Goal: Task Accomplishment & Management: Complete application form

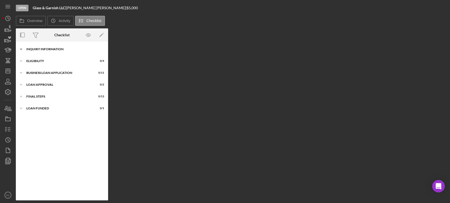
click at [45, 50] on div "INQUIRY INFORMATION" at bounding box center [63, 49] width 75 height 3
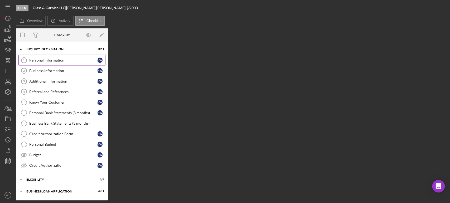
click at [35, 61] on div "Personal Information" at bounding box center [63, 60] width 68 height 4
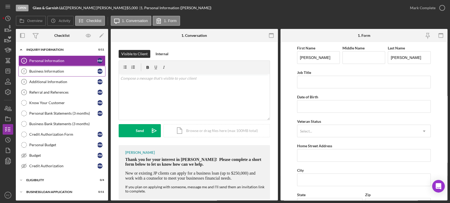
click at [34, 73] on link "Business Information 2 Business Information H W" at bounding box center [61, 71] width 87 height 11
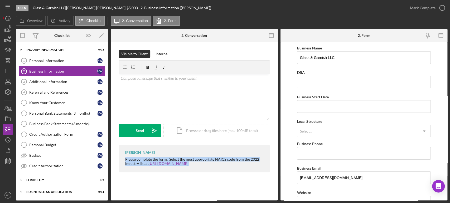
drag, startPoint x: 124, startPoint y: 160, endPoint x: 209, endPoint y: 181, distance: 87.2
click at [209, 181] on div "Visible to Client Internal v Color teal Color pink Remove color Add row above A…" at bounding box center [194, 112] width 167 height 141
copy div "Please complete the form. Select the most appropriate NAICS code from the 2022 …"
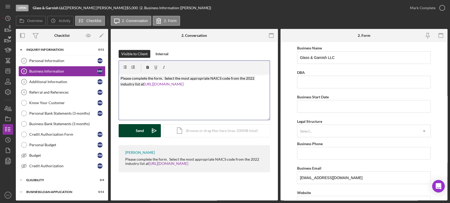
click at [147, 129] on button "Send Icon/icon-invite-send" at bounding box center [140, 130] width 42 height 13
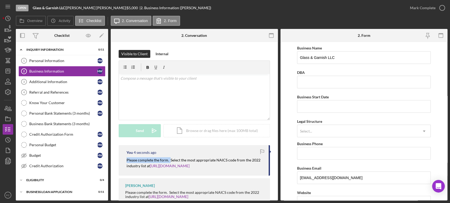
drag, startPoint x: 125, startPoint y: 160, endPoint x: 169, endPoint y: 160, distance: 44.5
click at [169, 160] on div "You 4 seconds ago Please complete the form. Select the most appropriate NAICS c…" at bounding box center [194, 160] width 151 height 31
copy mark "Please complete the form."
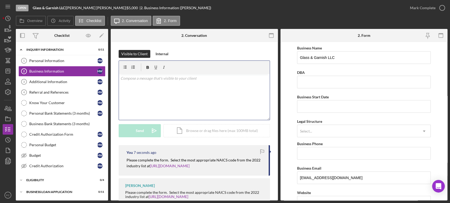
click at [167, 81] on p at bounding box center [194, 79] width 148 height 6
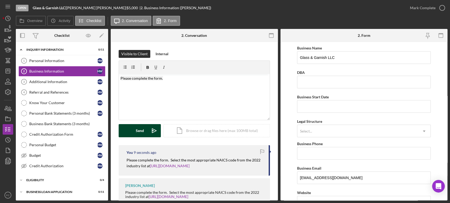
click at [142, 130] on div "Send" at bounding box center [140, 130] width 8 height 13
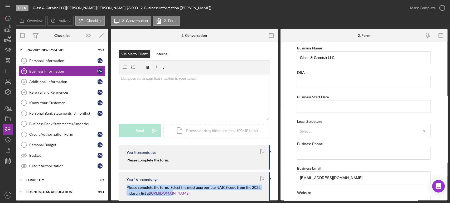
scroll to position [42, 0]
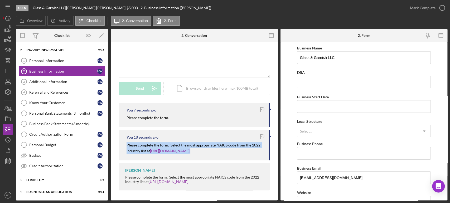
drag, startPoint x: 125, startPoint y: 189, endPoint x: 202, endPoint y: 153, distance: 84.8
click at [202, 153] on div "You 18 seconds ago Please complete the form. Select the most appropriate NAICS …" at bounding box center [194, 145] width 151 height 31
copy p "Please complete the form. Select the most appropriate NAICS code from the 2022 …"
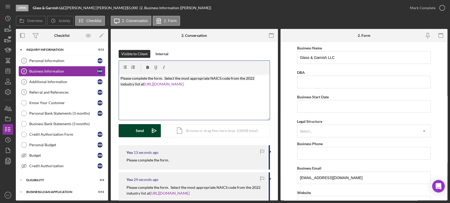
click at [157, 131] on icon "Icon/icon-invite-send" at bounding box center [154, 130] width 13 height 13
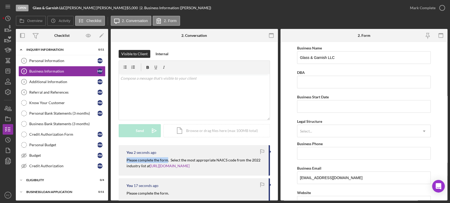
drag, startPoint x: 124, startPoint y: 159, endPoint x: 167, endPoint y: 162, distance: 43.3
click at [167, 162] on div "You 2 seconds ago Please complete the form. Select the most appropriate NAICS c…" at bounding box center [194, 160] width 151 height 31
copy mark "Please complete the form"
click at [51, 82] on div "Additional Information" at bounding box center [63, 82] width 68 height 4
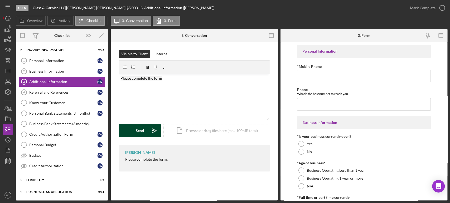
click at [128, 134] on button "Send Icon/icon-invite-send" at bounding box center [140, 130] width 42 height 13
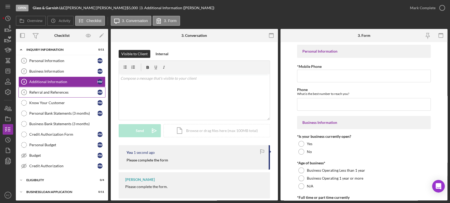
click at [54, 93] on div "Referral and References" at bounding box center [63, 92] width 68 height 4
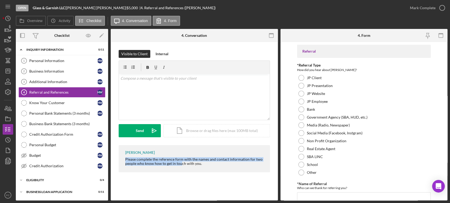
drag, startPoint x: 124, startPoint y: 157, endPoint x: 180, endPoint y: 163, distance: 56.7
click at [181, 163] on div "Franchot Cunningham Please complete the reference form with the names and conta…" at bounding box center [194, 158] width 151 height 27
click at [62, 81] on div "Additional Information" at bounding box center [63, 82] width 68 height 4
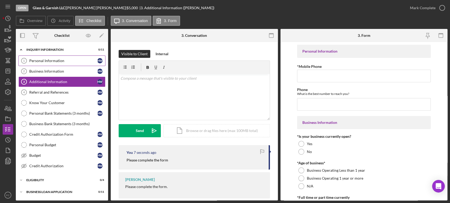
click at [42, 60] on div "Personal Information" at bounding box center [63, 61] width 68 height 4
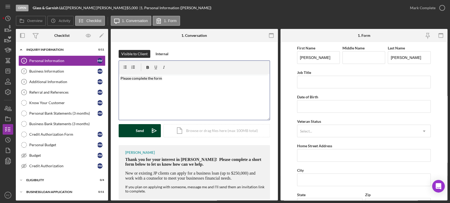
click at [135, 130] on button "Send Icon/icon-invite-send" at bounding box center [140, 130] width 42 height 13
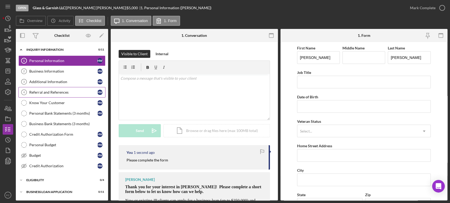
click at [42, 94] on div "Referral and References" at bounding box center [63, 92] width 68 height 4
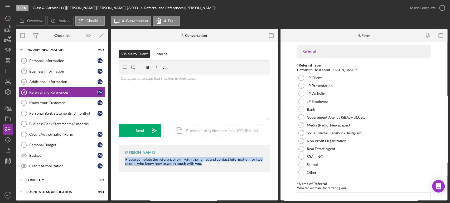
drag, startPoint x: 124, startPoint y: 159, endPoint x: 217, endPoint y: 168, distance: 93.5
click at [217, 168] on div "Franchot Cunningham Please complete the reference form with the names and conta…" at bounding box center [194, 158] width 151 height 27
copy div "Please complete the reference form with the names and contact information for t…"
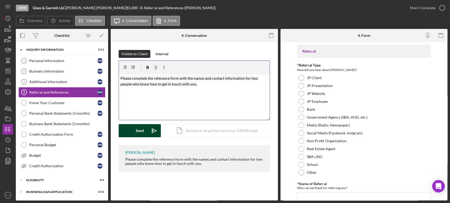
click at [133, 130] on button "Send Icon/icon-invite-send" at bounding box center [140, 130] width 42 height 13
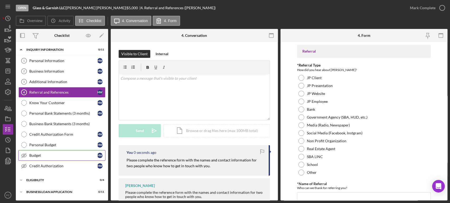
click at [33, 157] on div "Budget" at bounding box center [63, 156] width 68 height 4
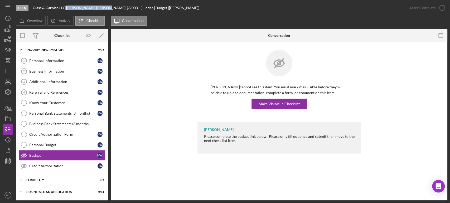
drag, startPoint x: 70, startPoint y: 7, endPoint x: 95, endPoint y: 8, distance: 25.0
click at [95, 8] on div "Hannah Wilhoit |" at bounding box center [96, 8] width 60 height 4
copy div "Hannah Wilhoit"
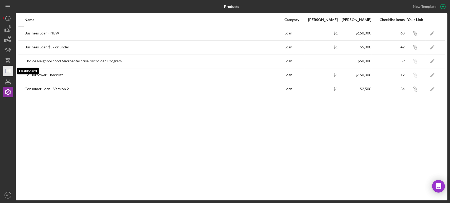
click at [7, 69] on polygon "button" at bounding box center [8, 71] width 4 height 4
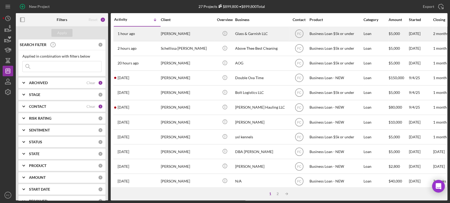
click at [197, 33] on div "[PERSON_NAME]" at bounding box center [187, 34] width 53 height 14
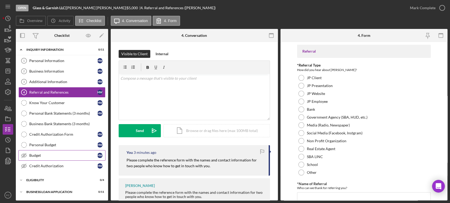
click at [44, 154] on div "Budget" at bounding box center [63, 156] width 68 height 4
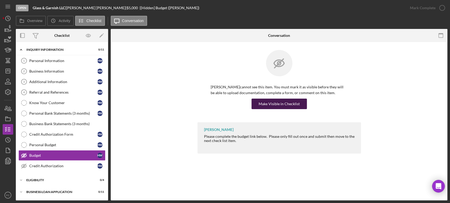
click at [270, 103] on div "Make Visible in Checklist" at bounding box center [279, 104] width 41 height 11
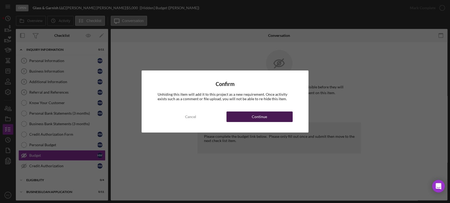
click at [260, 115] on div "Continue" at bounding box center [259, 117] width 15 height 11
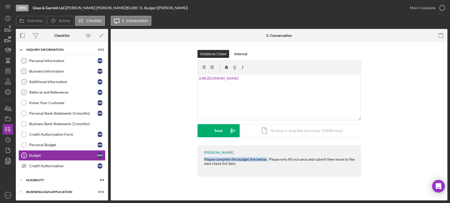
drag, startPoint x: 203, startPoint y: 160, endPoint x: 266, endPoint y: 160, distance: 63.0
click at [266, 160] on div "[PERSON_NAME] Please complete the budget link below. Please only fill out once …" at bounding box center [278, 160] width 163 height 31
copy div "Please complete the budget link below."
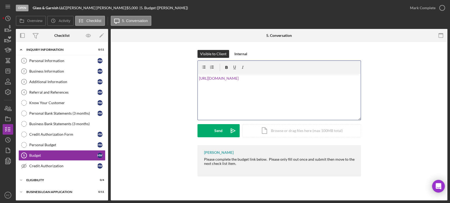
click at [198, 79] on div "v Color teal Color pink Remove color Add row above Add row below Add column bef…" at bounding box center [279, 97] width 163 height 46
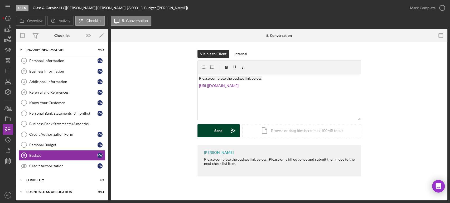
click at [221, 134] on div "Send" at bounding box center [218, 130] width 8 height 13
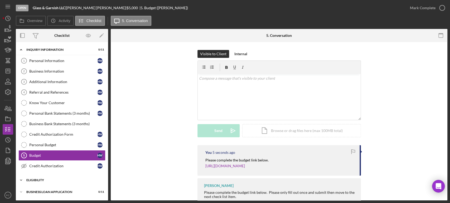
click at [36, 183] on div "Icon/Expander Eligibility 0 / 4" at bounding box center [62, 180] width 92 height 11
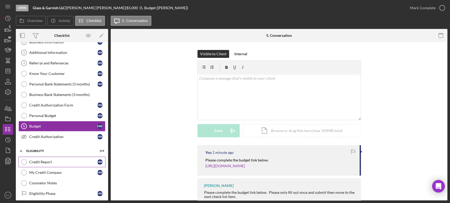
click at [41, 160] on div "Credit Report" at bounding box center [63, 162] width 68 height 4
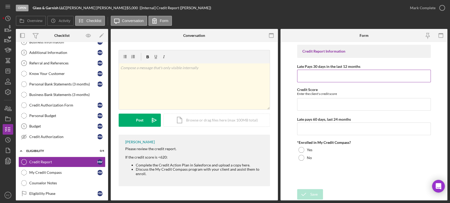
click at [323, 77] on input "Late Pays 30 days in the last 12 months" at bounding box center [364, 76] width 134 height 13
type input "5"
type input "1"
click at [317, 101] on input "Credit Score" at bounding box center [364, 104] width 134 height 13
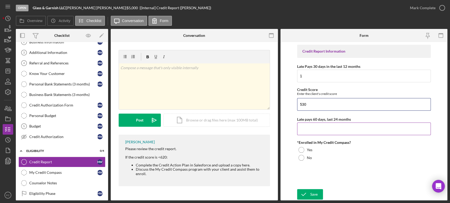
type input "530"
click at [306, 129] on input "Late pays 60 days, last 24 months" at bounding box center [364, 129] width 134 height 13
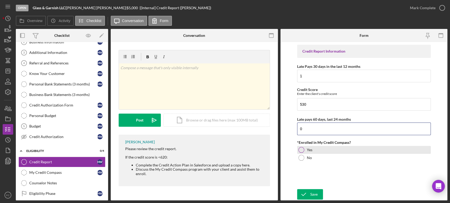
type input "0"
click at [300, 147] on div "Yes" at bounding box center [364, 150] width 134 height 8
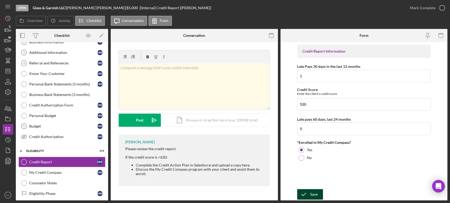
click at [305, 193] on icon "submit" at bounding box center [303, 194] width 13 height 13
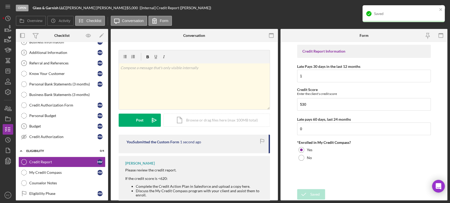
scroll to position [17, 0]
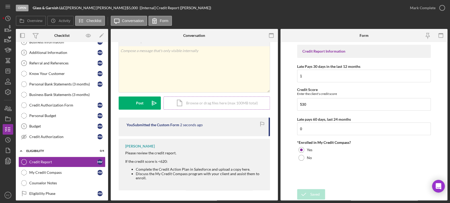
click at [191, 105] on div "Icon/Document Browse or drag files here (max 100MB total) Tap to choose files o…" at bounding box center [216, 103] width 106 height 13
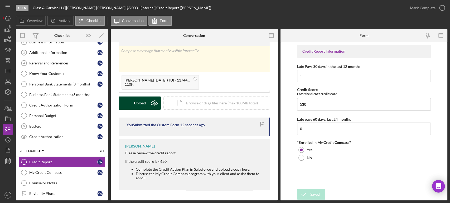
click at [145, 101] on button "Upload Icon/Upload" at bounding box center [140, 103] width 42 height 13
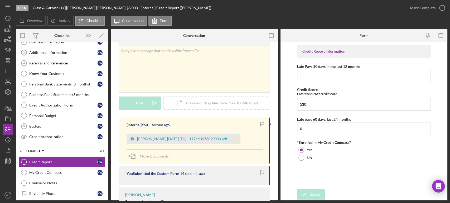
click at [237, 139] on polygon "button" at bounding box center [235, 139] width 4 height 4
click at [442, 5] on icon "button" at bounding box center [441, 7] width 13 height 13
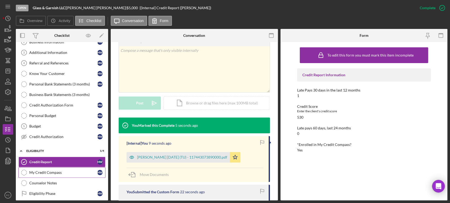
scroll to position [59, 0]
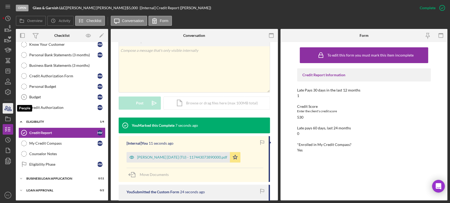
click at [7, 107] on icon "button" at bounding box center [6, 108] width 3 height 4
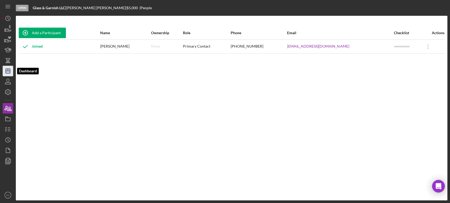
click at [8, 72] on icon "Icon/Dashboard" at bounding box center [7, 71] width 13 height 13
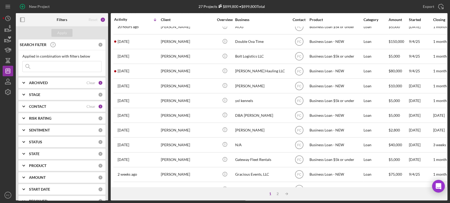
scroll to position [7, 0]
